Goal: Find specific page/section: Find specific page/section

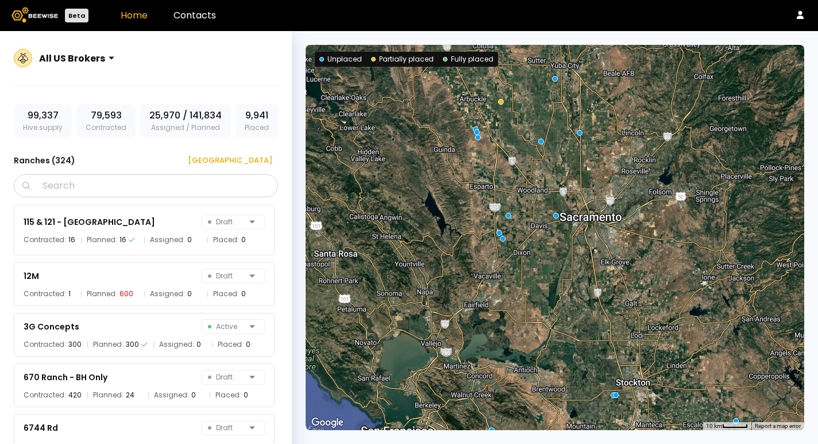
scroll to position [143, 0]
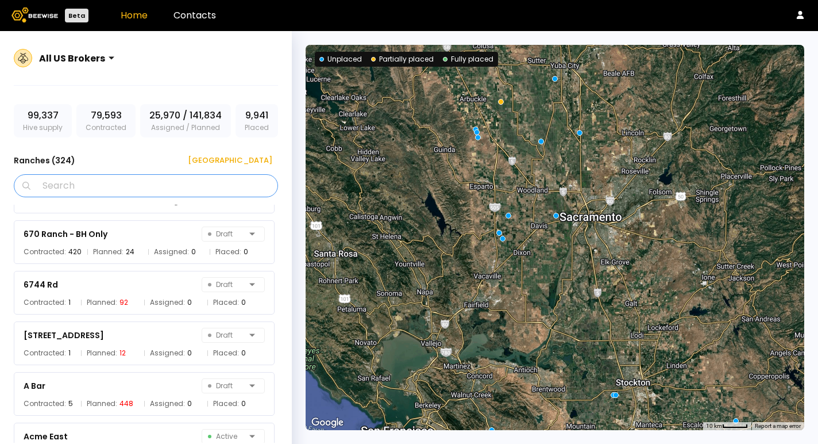
click at [168, 188] on input "Search" at bounding box center [150, 186] width 234 height 22
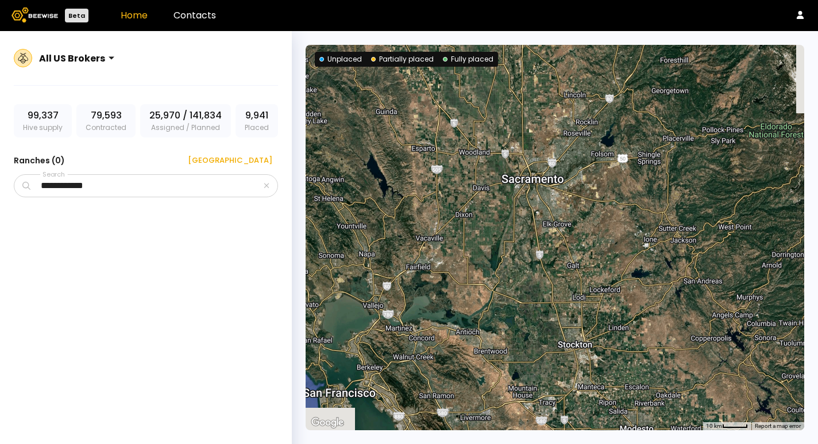
drag, startPoint x: 467, startPoint y: 239, endPoint x: 382, endPoint y: 148, distance: 124.0
click at [382, 149] on div at bounding box center [555, 237] width 499 height 385
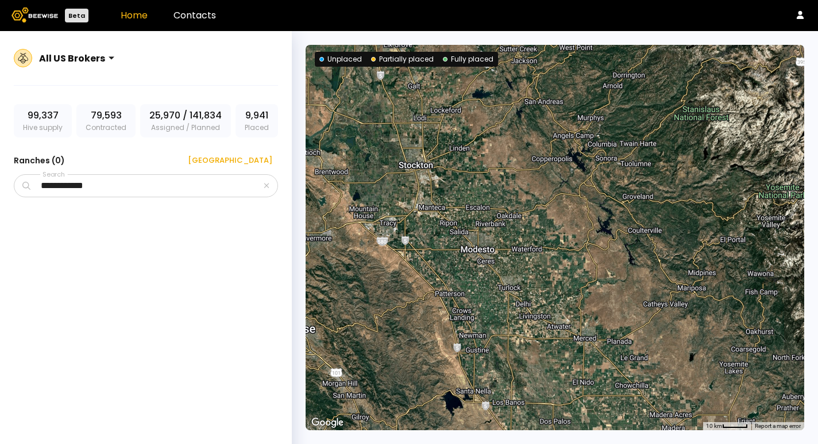
drag, startPoint x: 482, startPoint y: 216, endPoint x: 330, endPoint y: 79, distance: 204.7
click at [330, 80] on div at bounding box center [555, 237] width 499 height 385
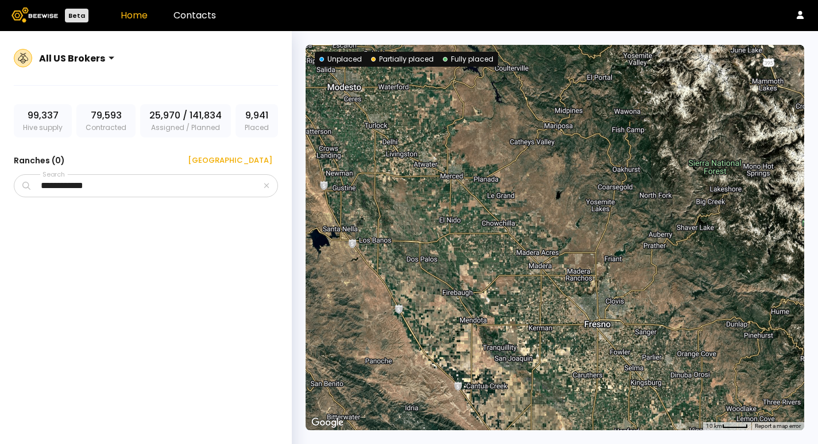
drag, startPoint x: 424, startPoint y: 212, endPoint x: 341, endPoint y: 105, distance: 135.6
click at [341, 105] on div at bounding box center [555, 237] width 499 height 385
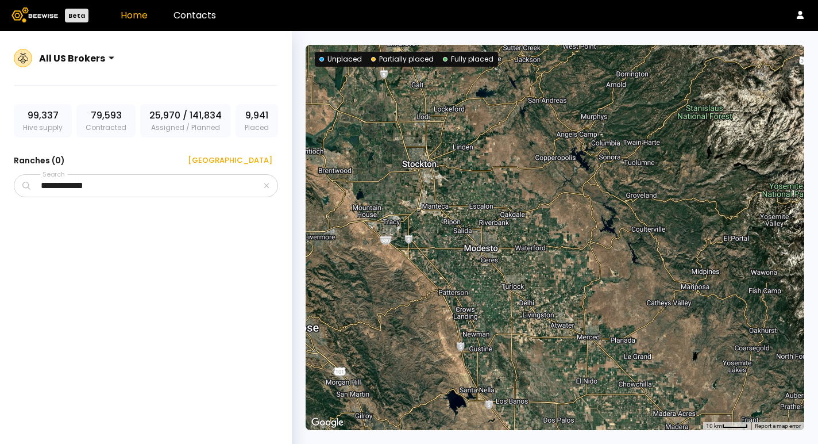
drag, startPoint x: 357, startPoint y: 120, endPoint x: 518, endPoint y: 306, distance: 246.5
click at [518, 306] on div at bounding box center [555, 237] width 499 height 385
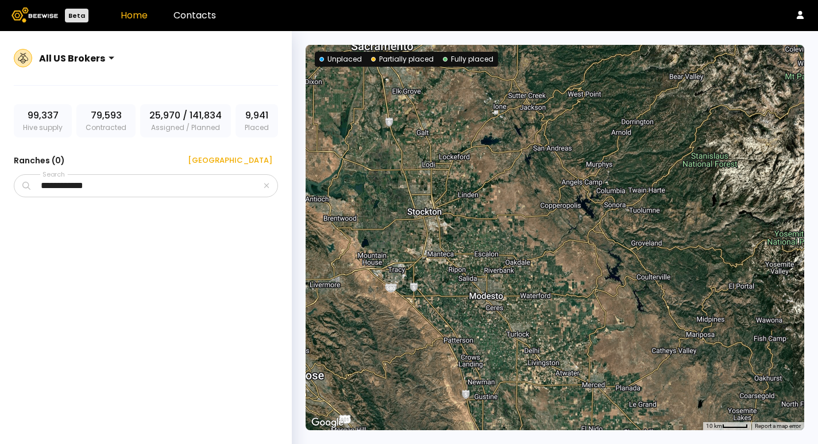
drag, startPoint x: 488, startPoint y: 233, endPoint x: 452, endPoint y: 248, distance: 38.9
click at [452, 248] on div at bounding box center [555, 237] width 499 height 385
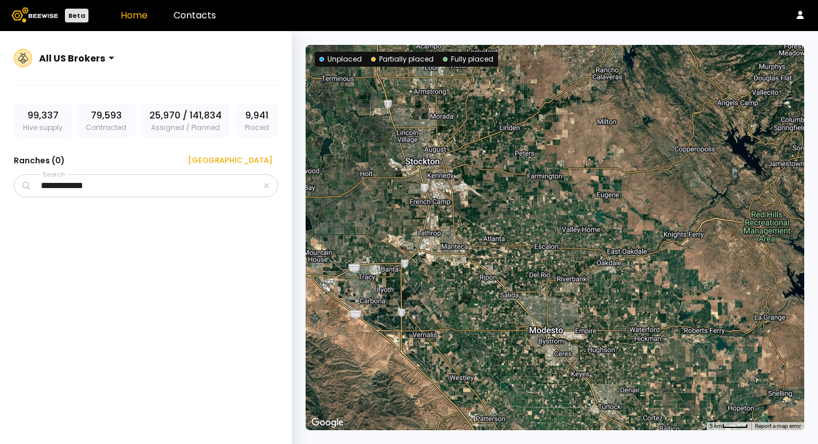
drag, startPoint x: 452, startPoint y: 248, endPoint x: 516, endPoint y: 255, distance: 64.8
click at [516, 255] on div at bounding box center [555, 237] width 499 height 385
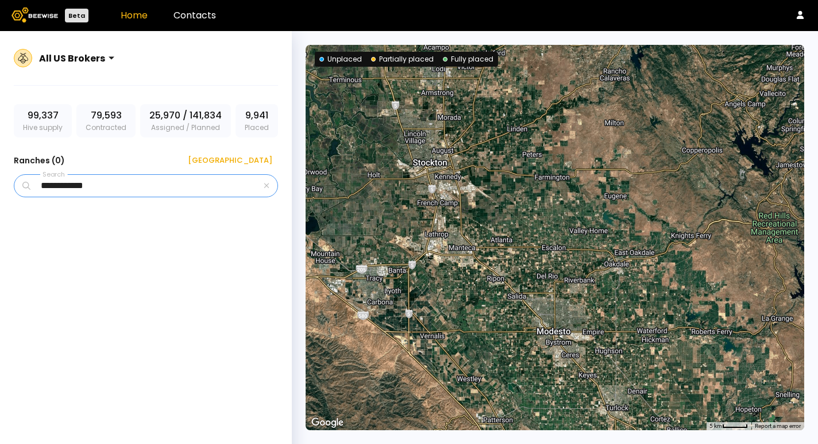
click at [209, 188] on input "**********" at bounding box center [147, 186] width 229 height 22
type input "*"
